Goal: Navigation & Orientation: Find specific page/section

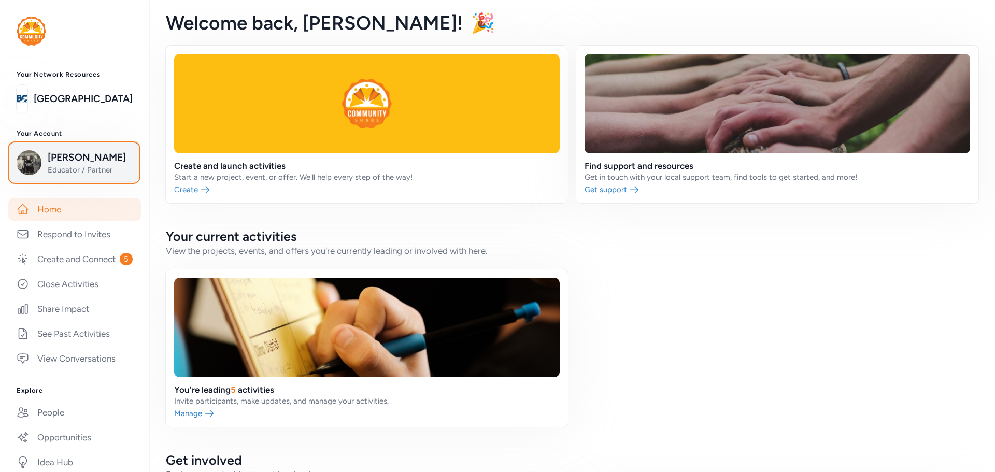
click at [66, 160] on span "[PERSON_NAME]" at bounding box center [90, 157] width 84 height 15
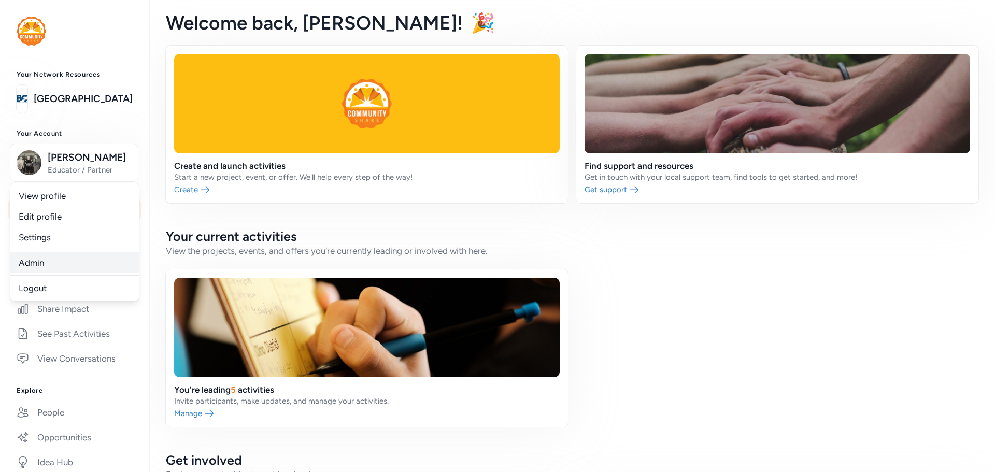
click at [37, 260] on link "Admin" at bounding box center [74, 262] width 129 height 21
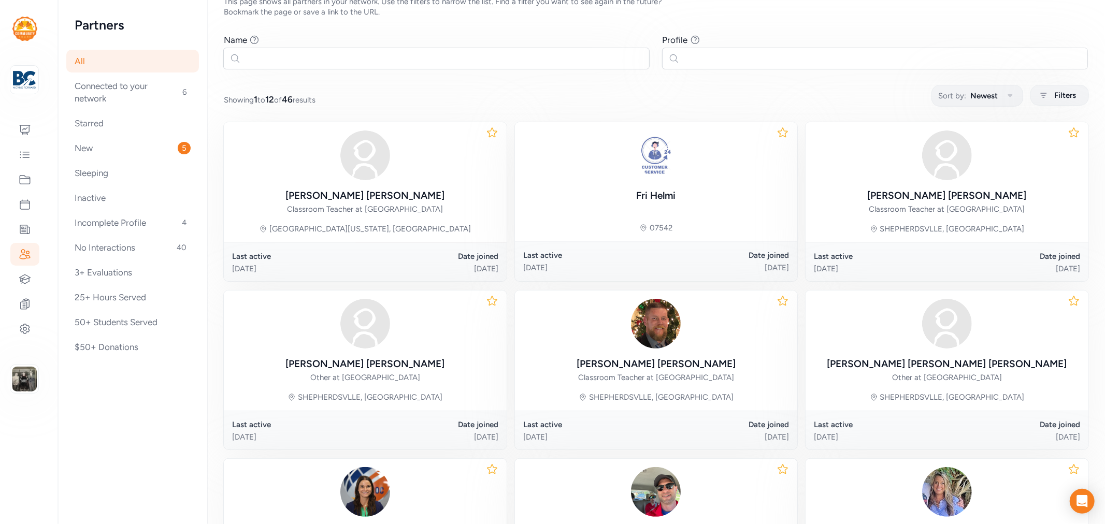
scroll to position [115, 0]
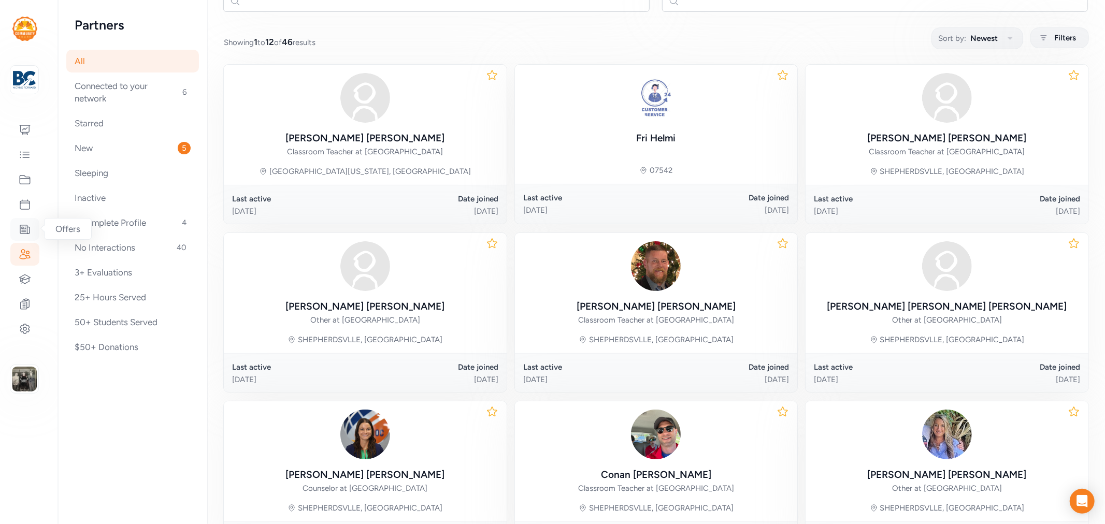
click at [29, 229] on icon at bounding box center [25, 229] width 12 height 12
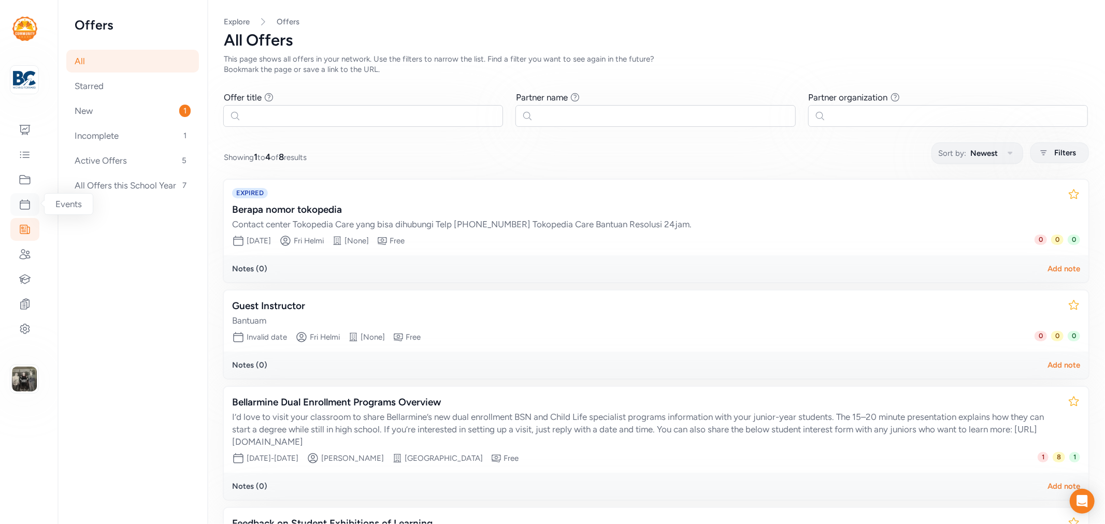
click at [27, 200] on icon at bounding box center [24, 204] width 9 height 9
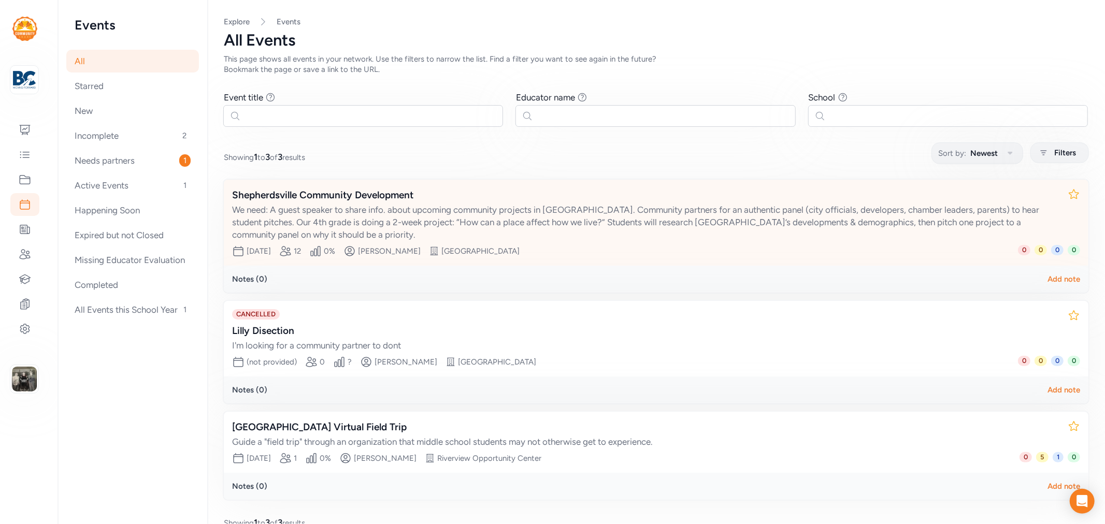
click at [295, 194] on div "Shepherdsville Community Development" at bounding box center [646, 195] width 828 height 15
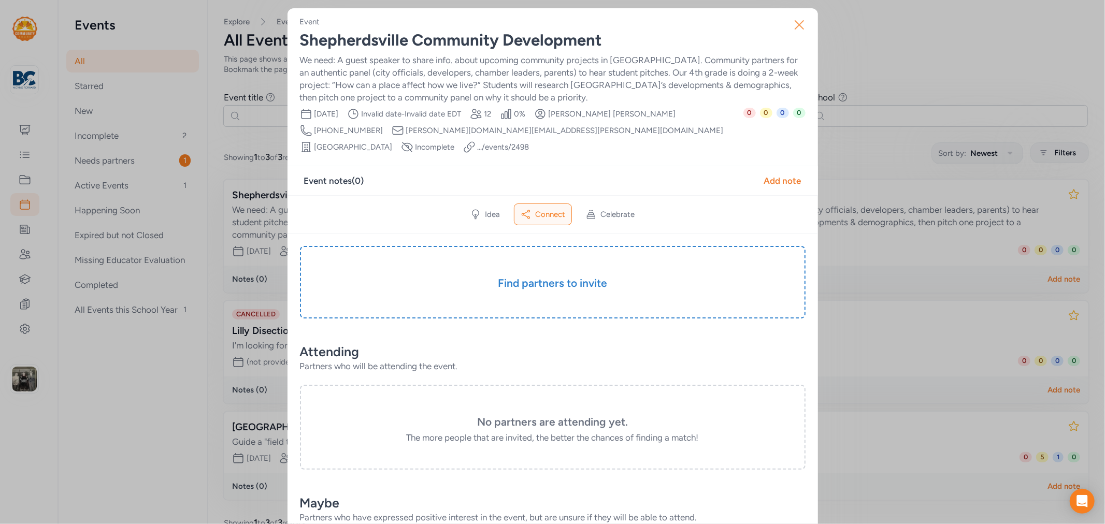
click at [791, 24] on icon "button" at bounding box center [799, 25] width 17 height 17
